Goal: Task Accomplishment & Management: Manage account settings

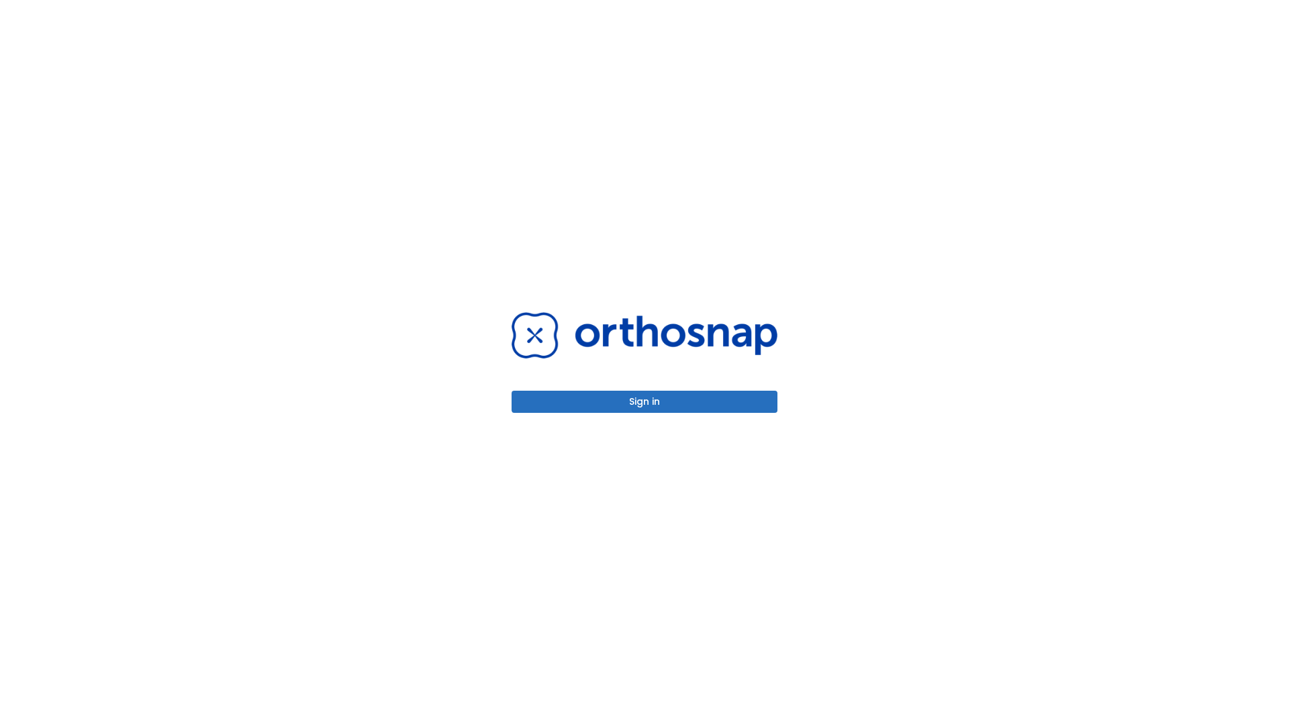
click at [644, 401] on button "Sign in" at bounding box center [644, 402] width 266 height 22
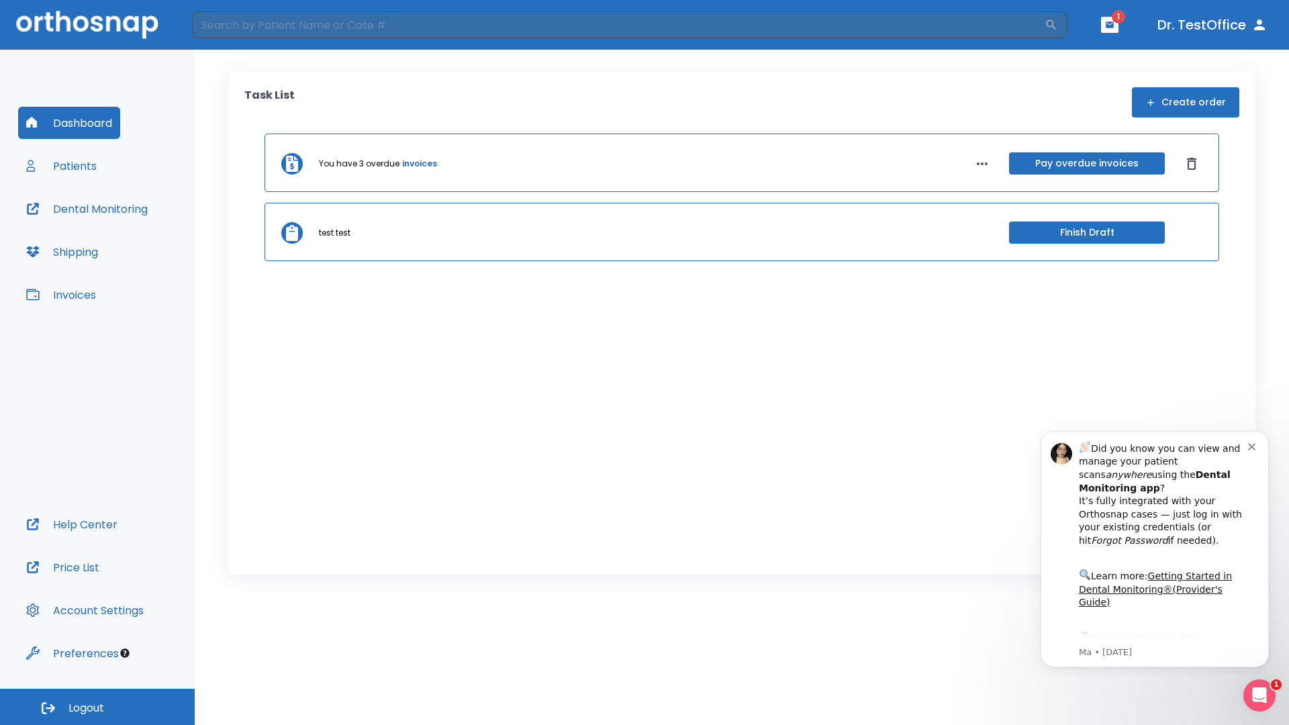
click at [97, 707] on span "Logout" at bounding box center [86, 708] width 36 height 15
